Goal: Find specific page/section

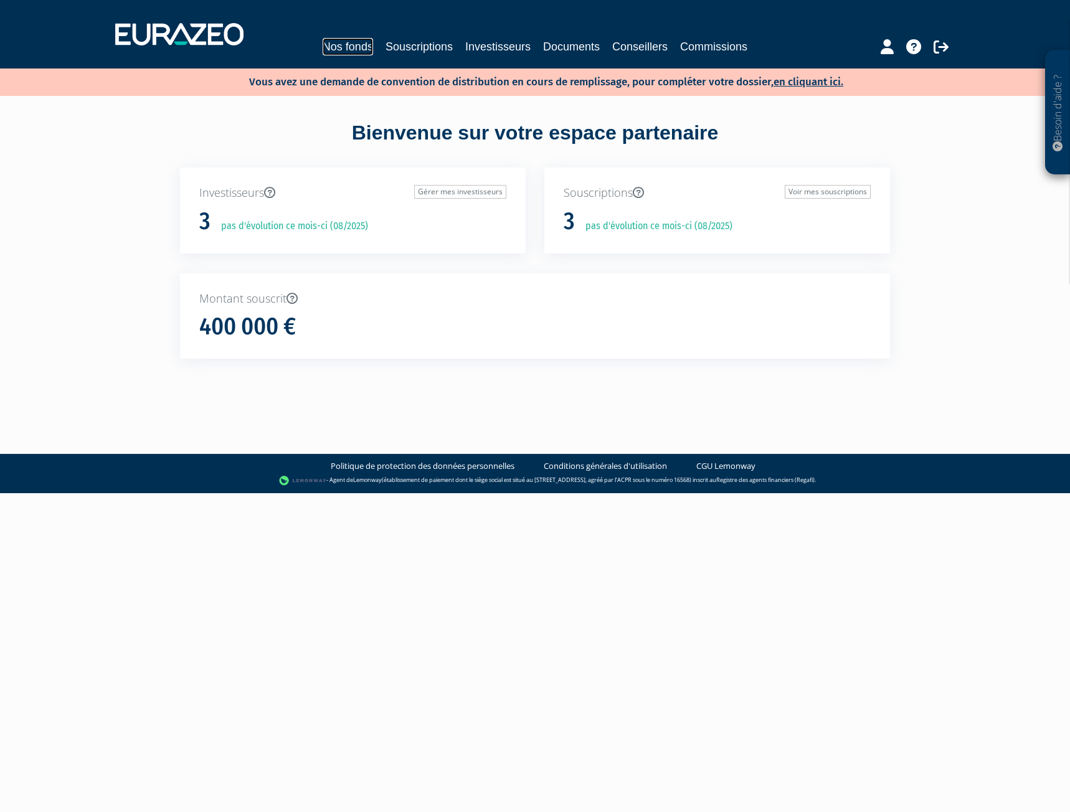
click at [366, 45] on link "Nos fonds" at bounding box center [348, 46] width 50 height 17
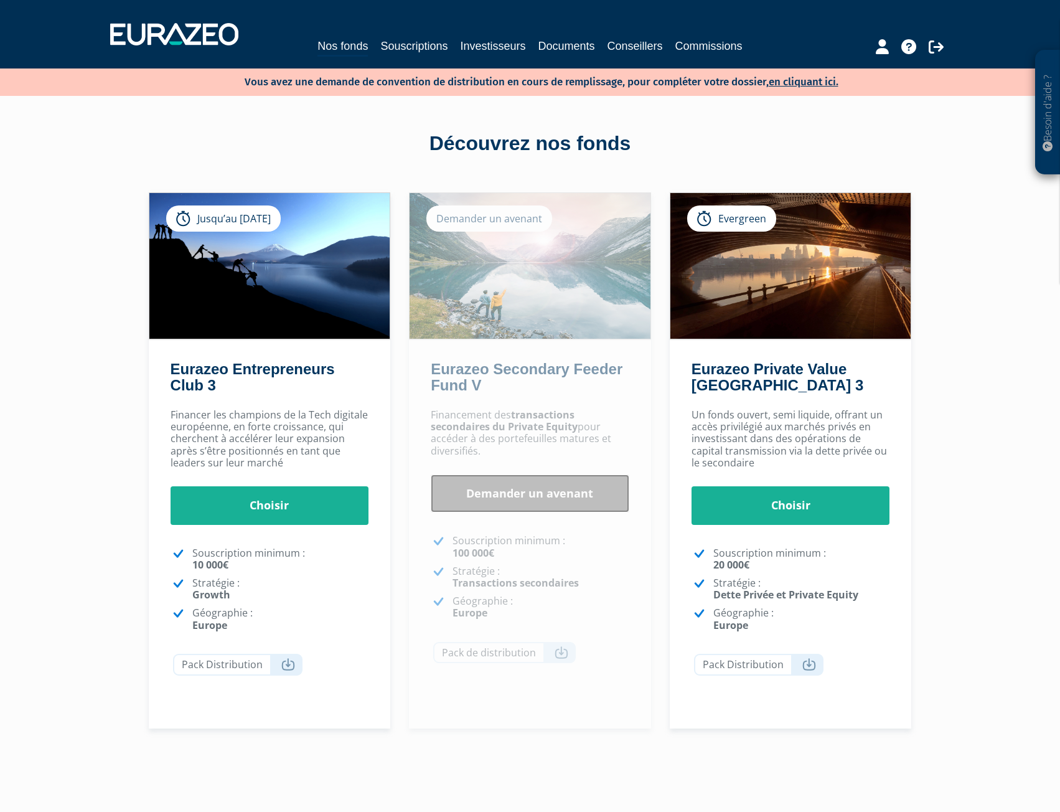
click at [511, 486] on link "Demander un avenant" at bounding box center [530, 493] width 199 height 39
